Goal: Task Accomplishment & Management: Manage account settings

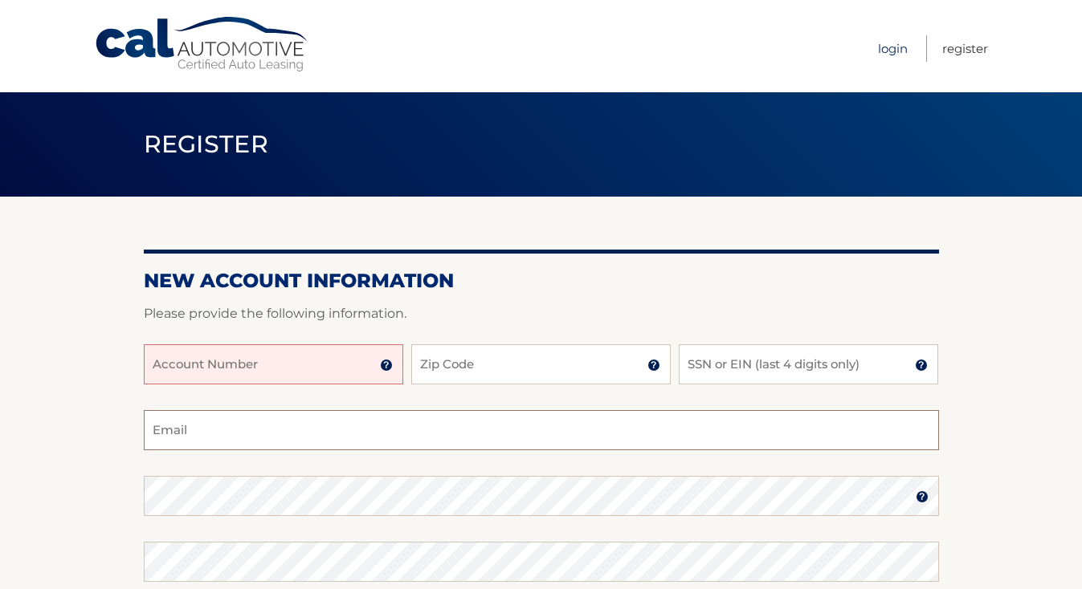
type input "scottj.hengst@gmail.com"
click at [897, 50] on link "Login" at bounding box center [893, 48] width 30 height 26
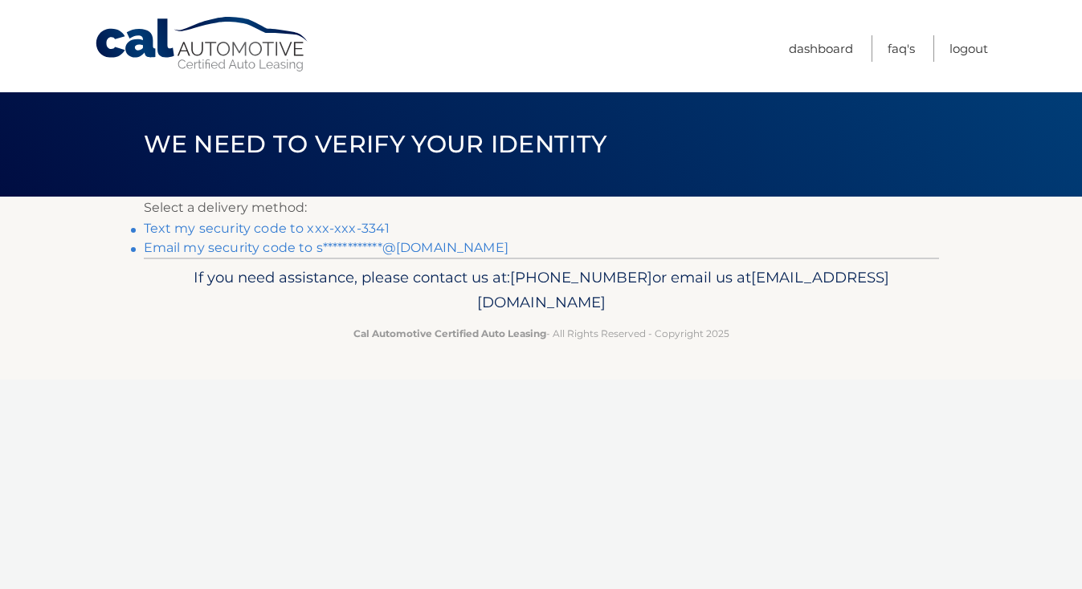
click at [273, 226] on link "Text my security code to xxx-xxx-3341" at bounding box center [267, 228] width 247 height 15
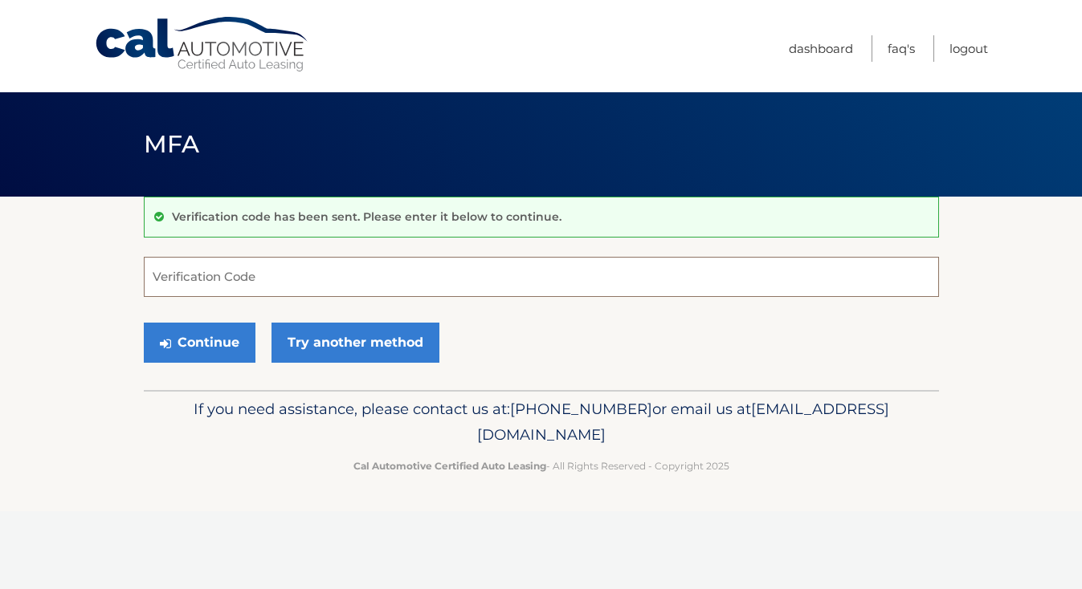
click at [210, 271] on input "Verification Code" at bounding box center [541, 277] width 795 height 40
type input "792996"
click at [178, 350] on button "Continue" at bounding box center [200, 343] width 112 height 40
